Goal: Navigation & Orientation: Find specific page/section

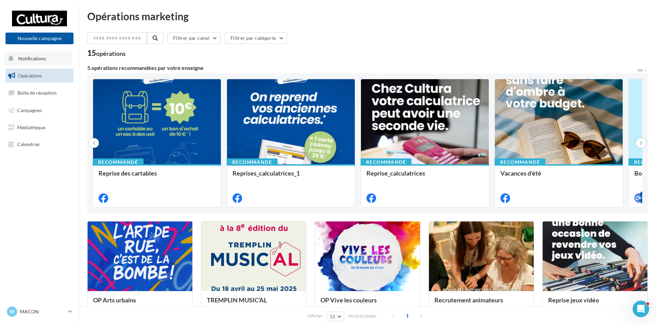
click at [38, 61] on span "Notifications" at bounding box center [32, 59] width 28 height 6
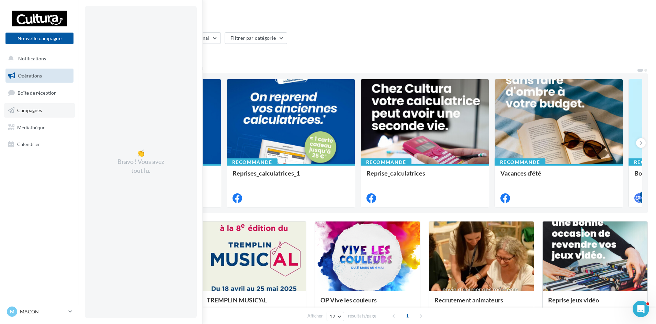
click at [38, 107] on span "Campagnes" at bounding box center [29, 110] width 25 height 6
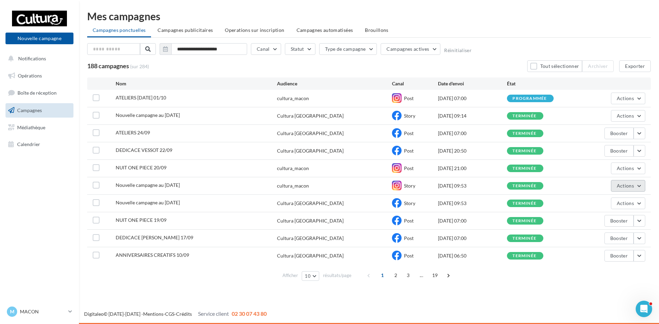
click at [638, 186] on button "Actions" at bounding box center [628, 186] width 34 height 12
